Goal: Transaction & Acquisition: Download file/media

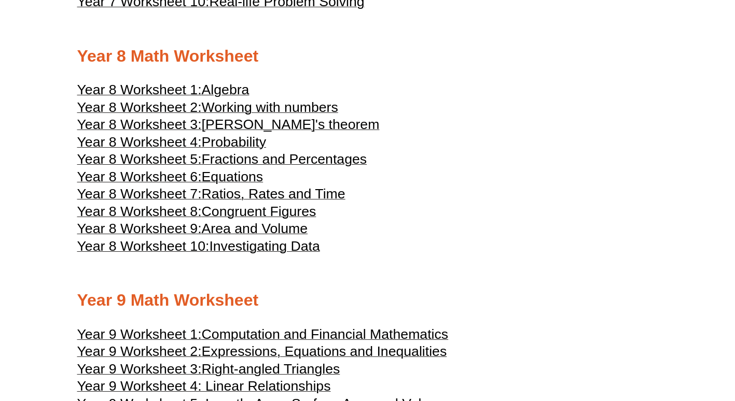
scroll to position [2709, 0]
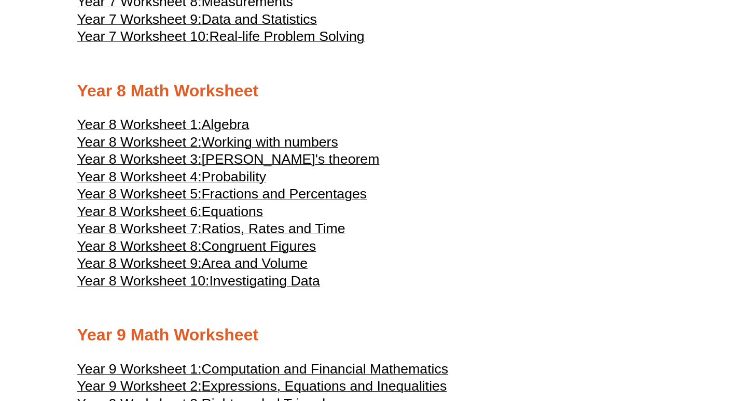
scroll to position [2680, 0]
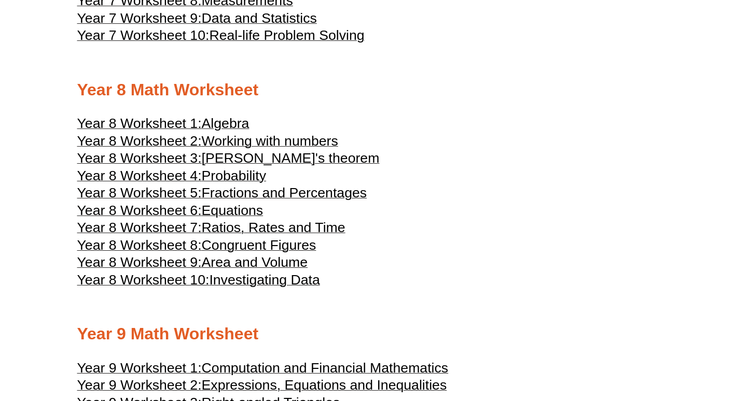
click at [185, 131] on span "Year 8 Worksheet 1:" at bounding box center [139, 124] width 124 height 16
click at [271, 149] on span "Working with numbers" at bounding box center [270, 141] width 136 height 16
click at [525, 131] on h3 "Year 8 Worksheet 1: Algebra" at bounding box center [367, 125] width 581 height 12
click at [517, 73] on div at bounding box center [367, 61] width 581 height 26
click at [232, 218] on span "Equations" at bounding box center [233, 211] width 62 height 16
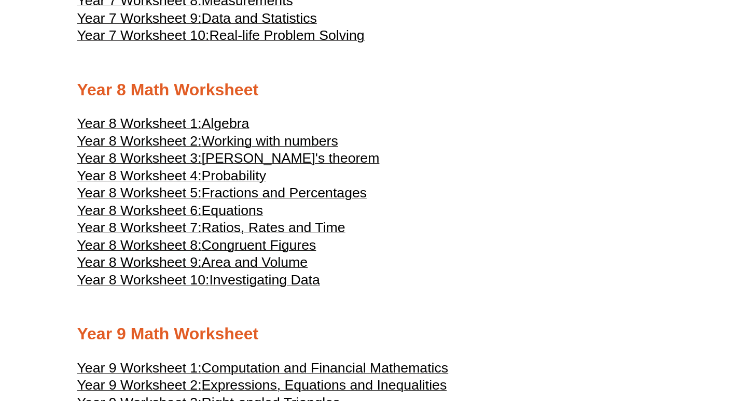
click at [249, 235] on span "Ratios, Rates and Time" at bounding box center [274, 228] width 144 height 16
